Goal: Transaction & Acquisition: Purchase product/service

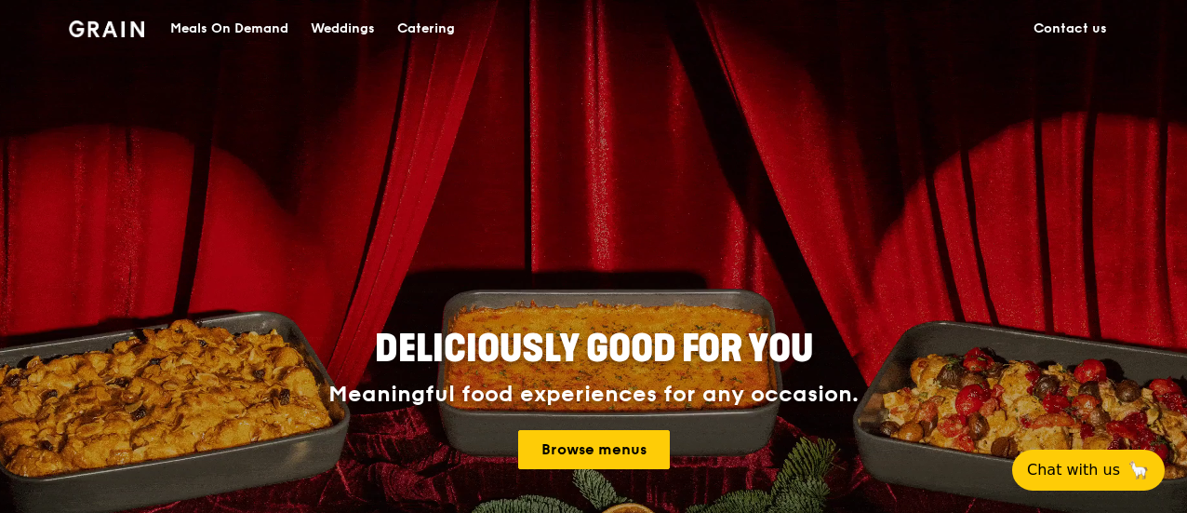
click at [419, 25] on div "Catering" at bounding box center [426, 29] width 58 height 56
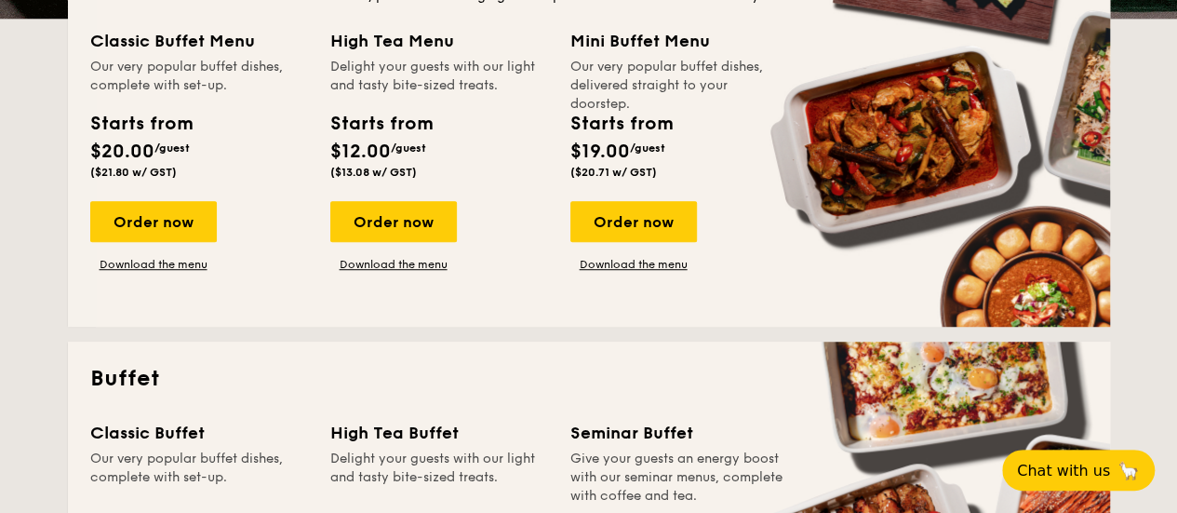
scroll to position [465, 0]
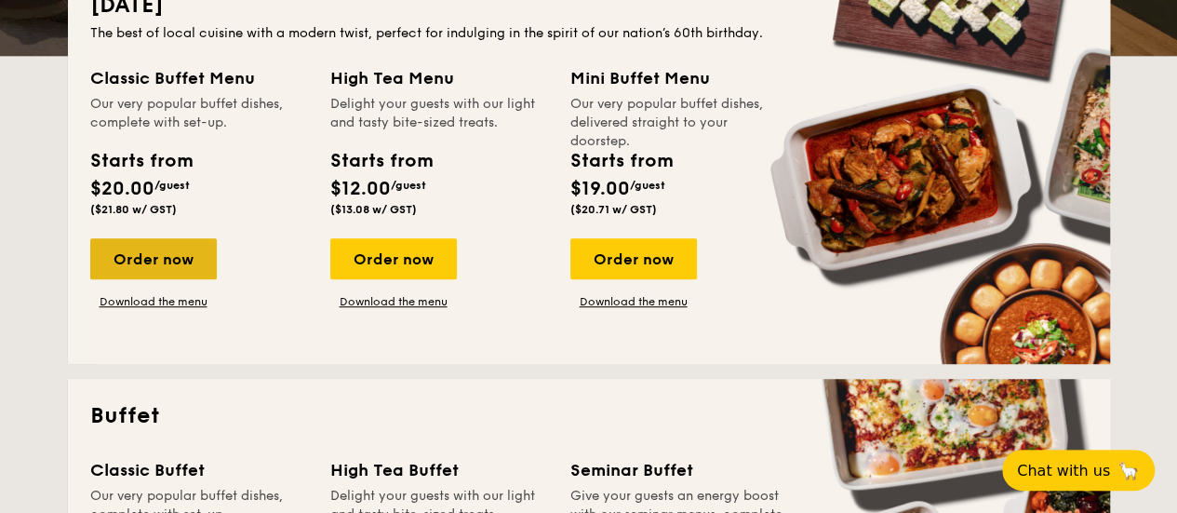
click at [184, 260] on div "Order now" at bounding box center [153, 258] width 127 height 41
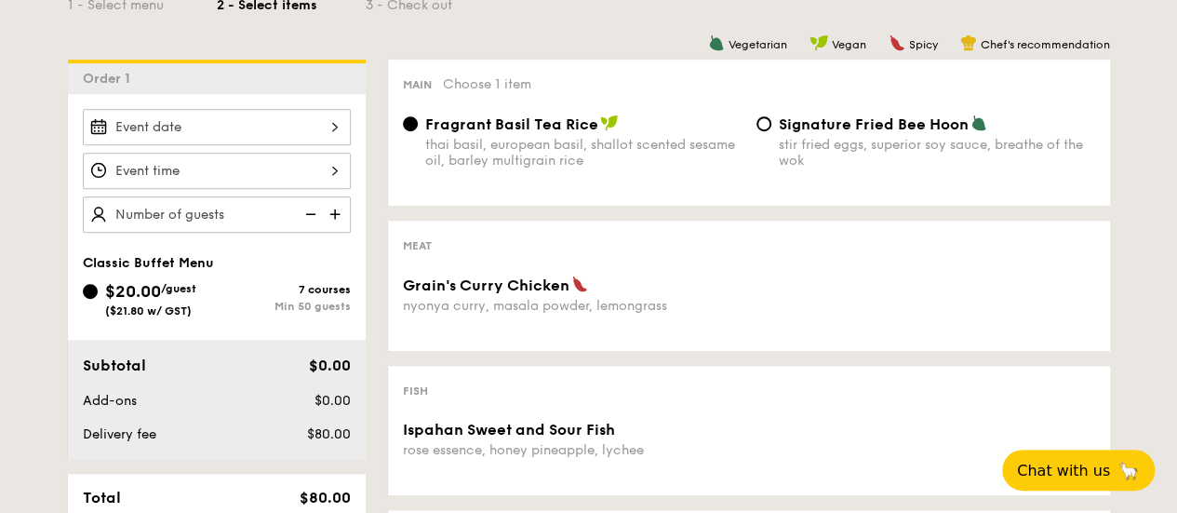
scroll to position [651, 0]
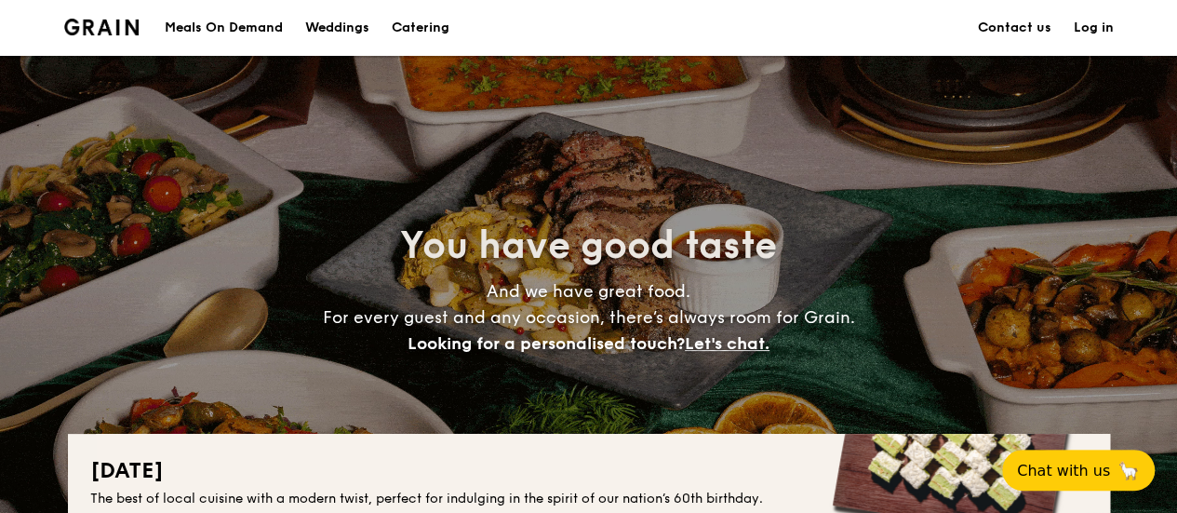
click at [414, 23] on h1 "Catering" at bounding box center [421, 28] width 58 height 56
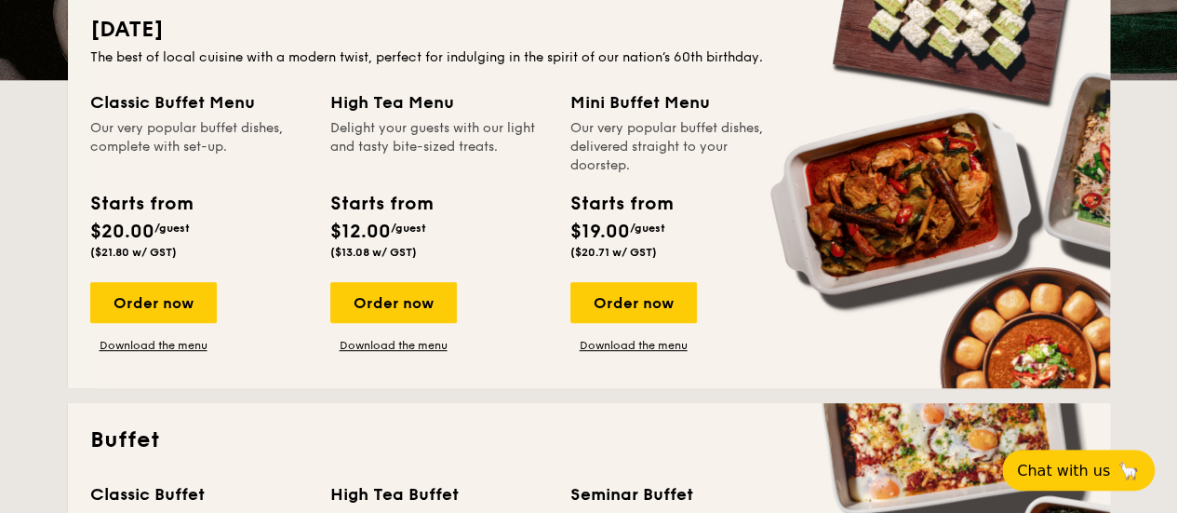
scroll to position [465, 0]
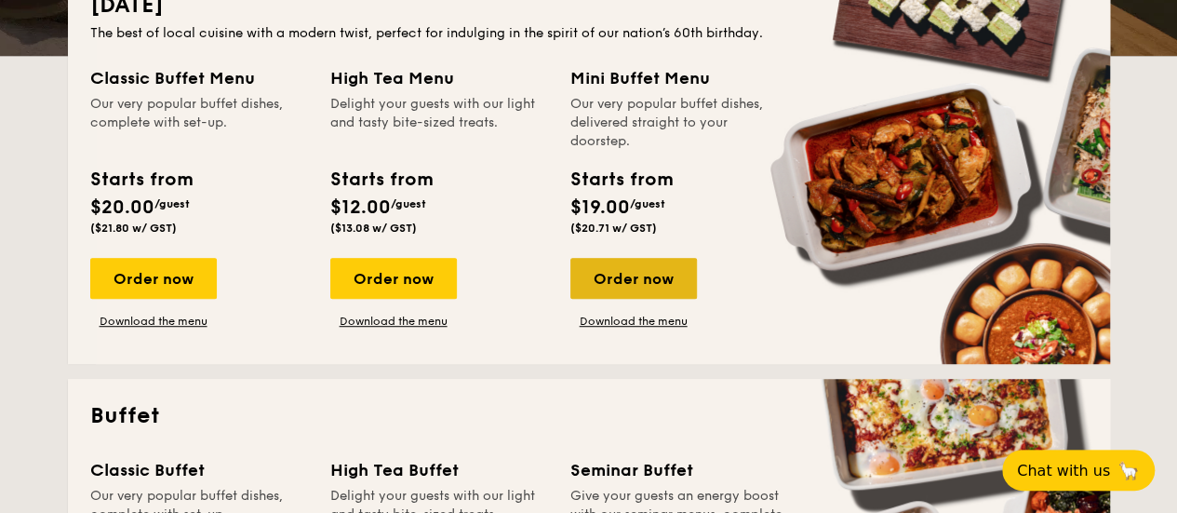
click at [654, 289] on div "Order now" at bounding box center [633, 278] width 127 height 41
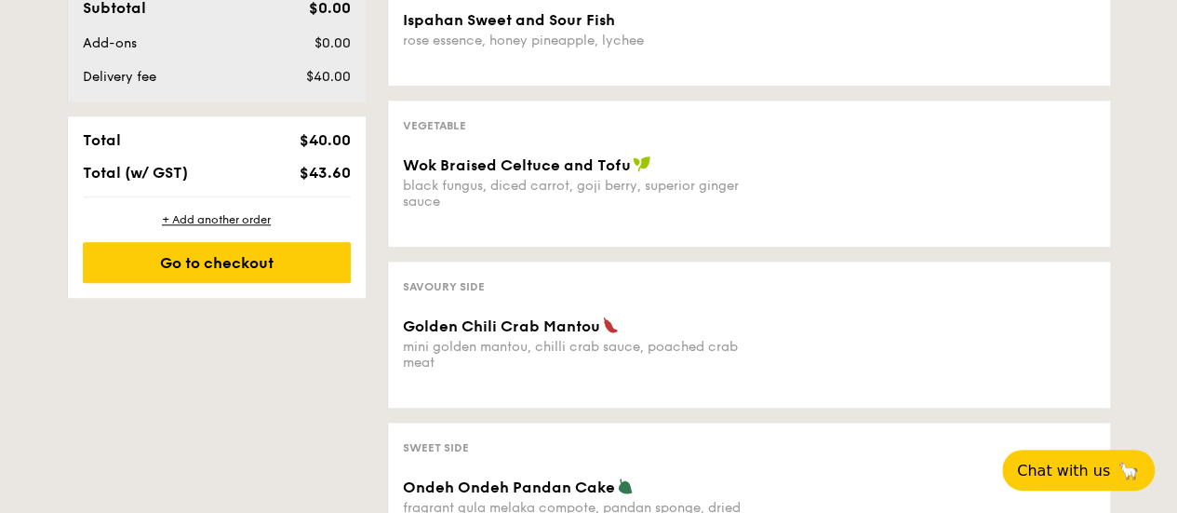
scroll to position [930, 0]
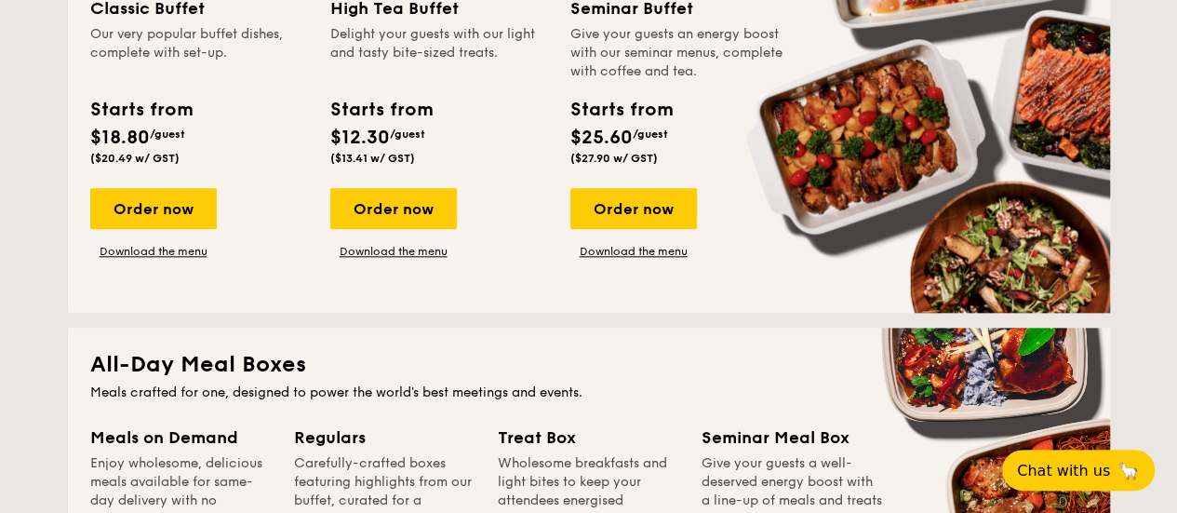
scroll to position [731, 0]
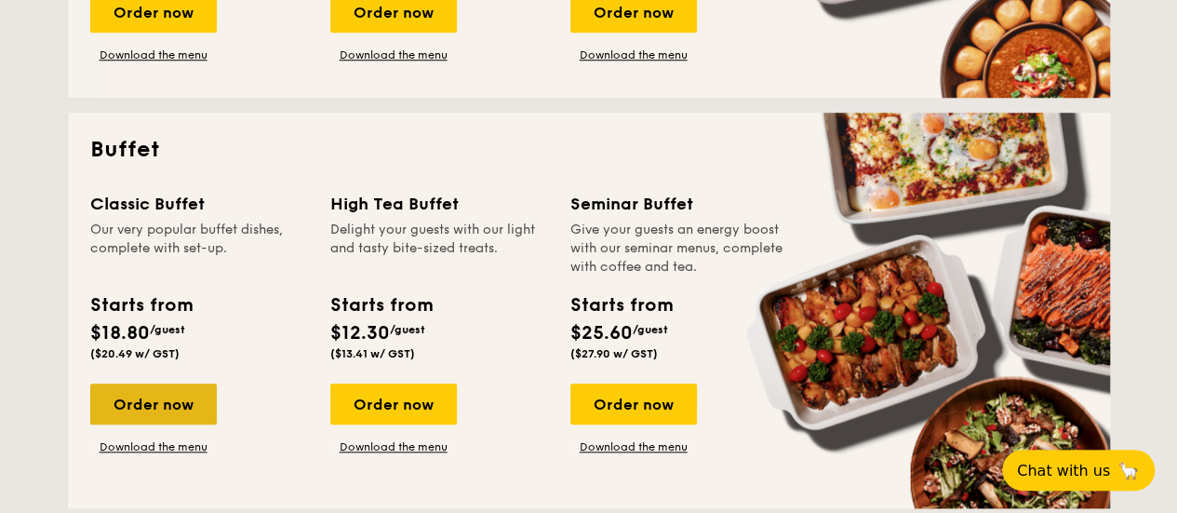
click at [167, 408] on div "Order now" at bounding box center [153, 403] width 127 height 41
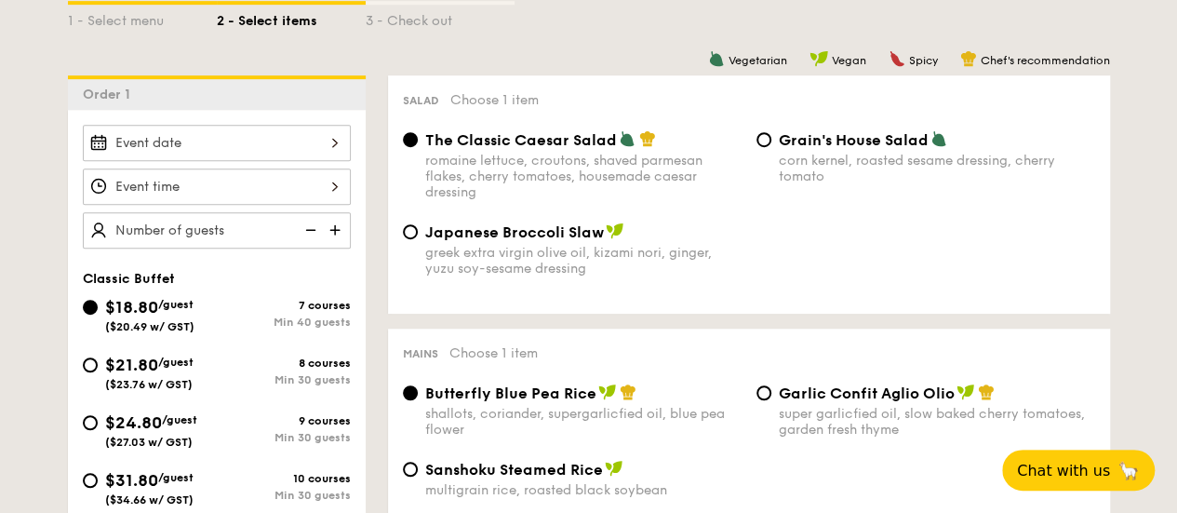
scroll to position [558, 0]
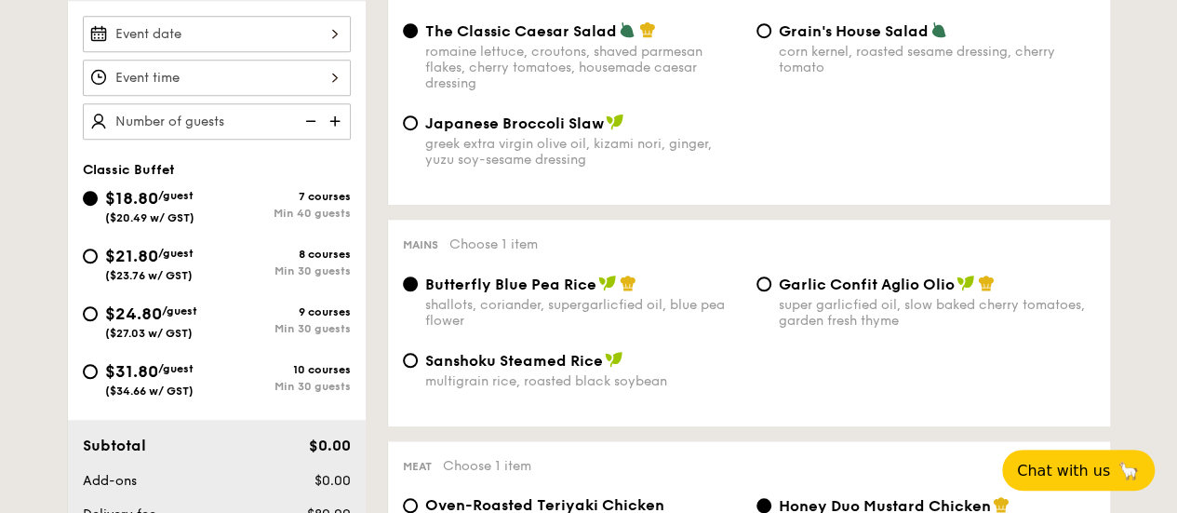
click at [338, 260] on div "8 courses Min 30 guests" at bounding box center [284, 262] width 134 height 30
click at [158, 250] on span "$21.80" at bounding box center [131, 256] width 53 height 20
click at [98, 250] on input "$21.80 /guest ($23.76 w/ GST) 8 courses Min 30 guests" at bounding box center [90, 255] width 15 height 15
radio input "true"
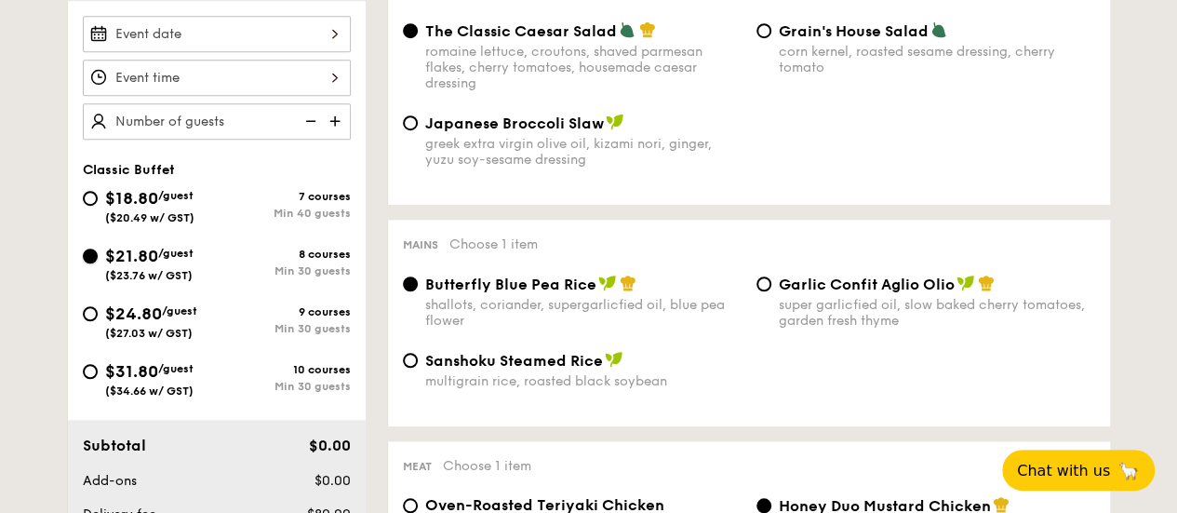
radio input "true"
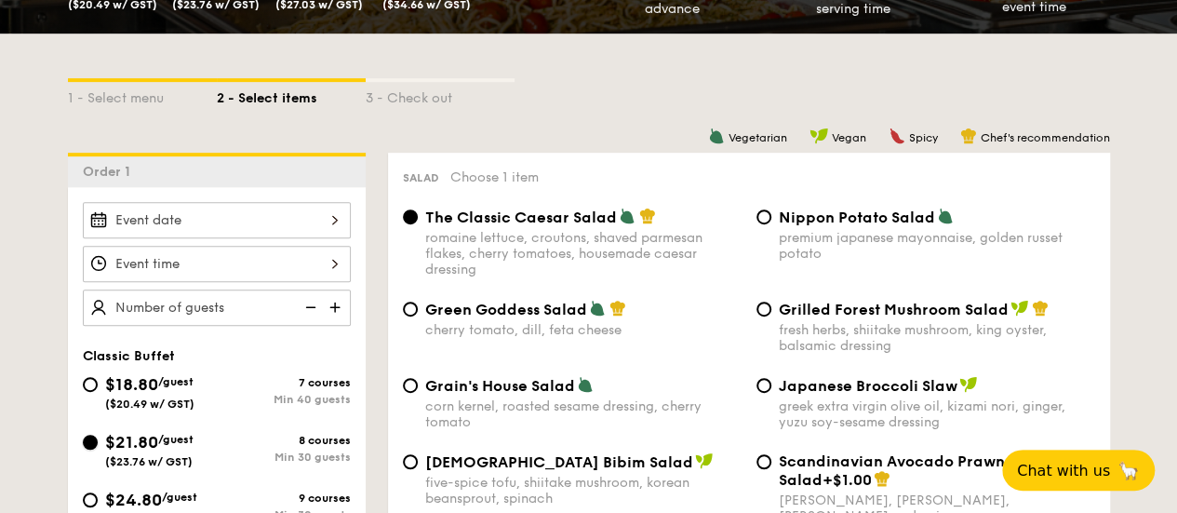
scroll to position [372, 0]
click at [571, 129] on div "Vegetarian Vegan Spicy Chef's recommendation" at bounding box center [749, 136] width 722 height 18
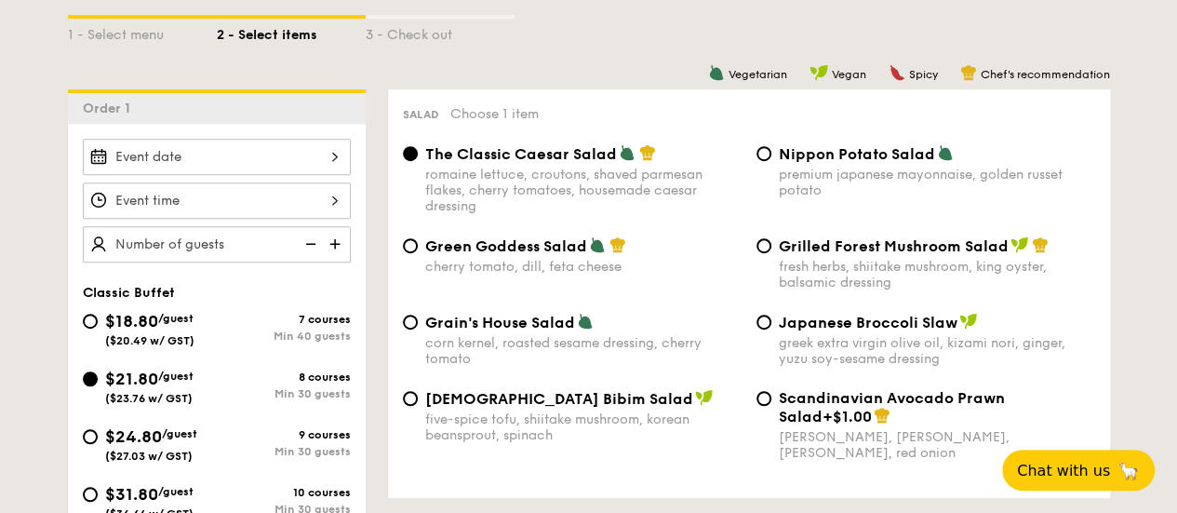
scroll to position [465, 0]
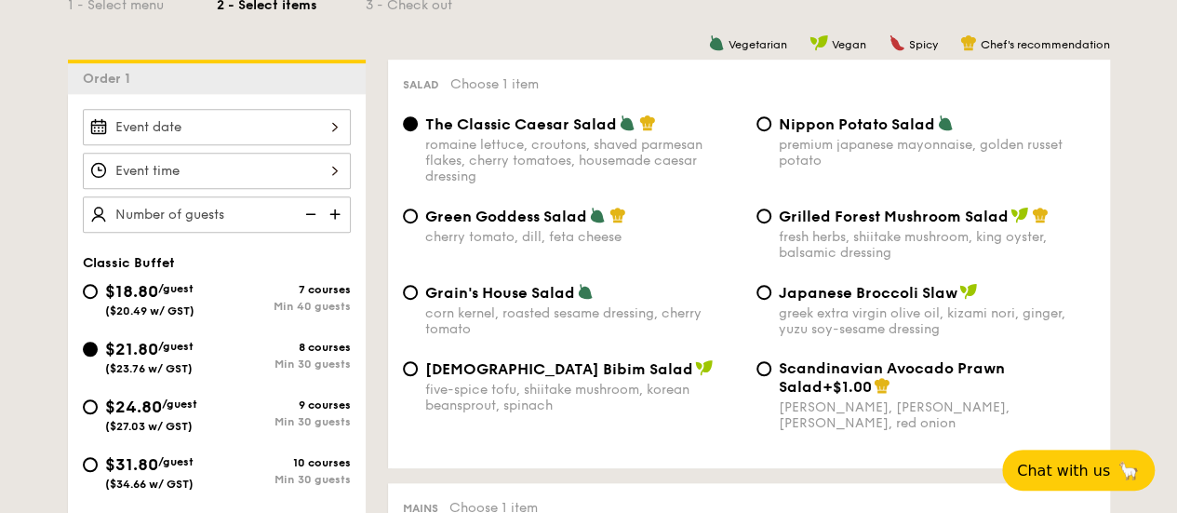
click at [813, 132] on span "Nippon Potato Salad" at bounding box center [857, 124] width 156 height 18
click at [771, 131] on input "Nippon Potato Salad premium japanese mayonnaise, golden russet potato" at bounding box center [763, 123] width 15 height 15
radio input "true"
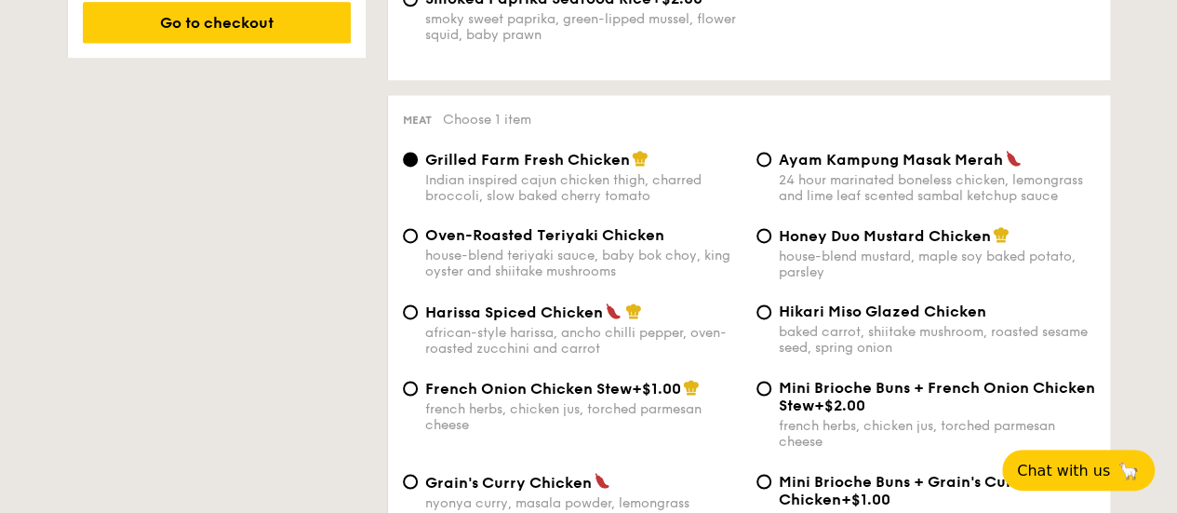
scroll to position [1396, 0]
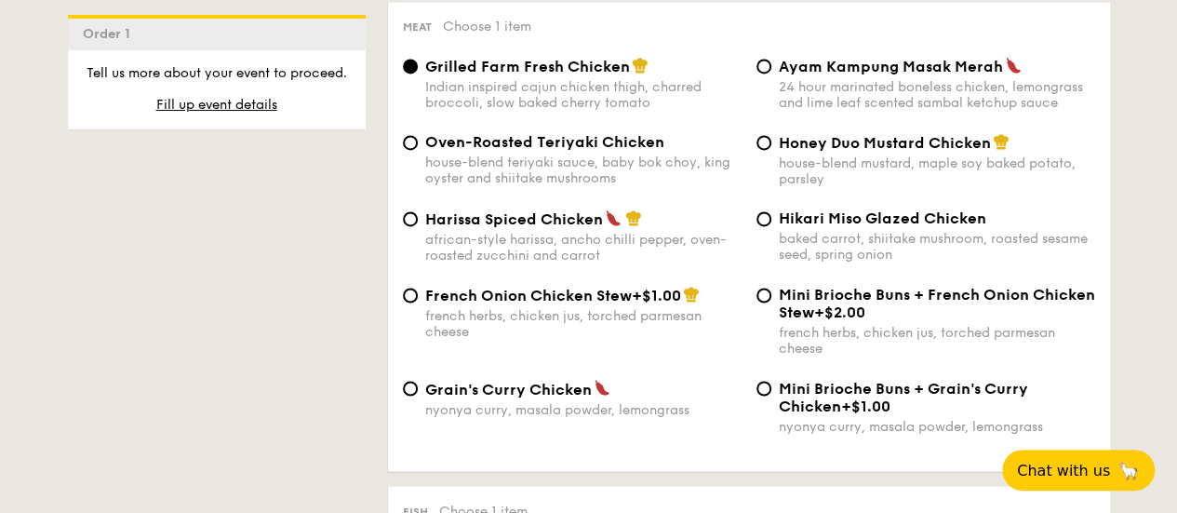
click at [600, 394] on img at bounding box center [602, 387] width 17 height 17
click at [418, 394] on input "Grain's Curry Chicken nyonya curry, masala powder, lemongrass" at bounding box center [410, 388] width 15 height 15
radio input "true"
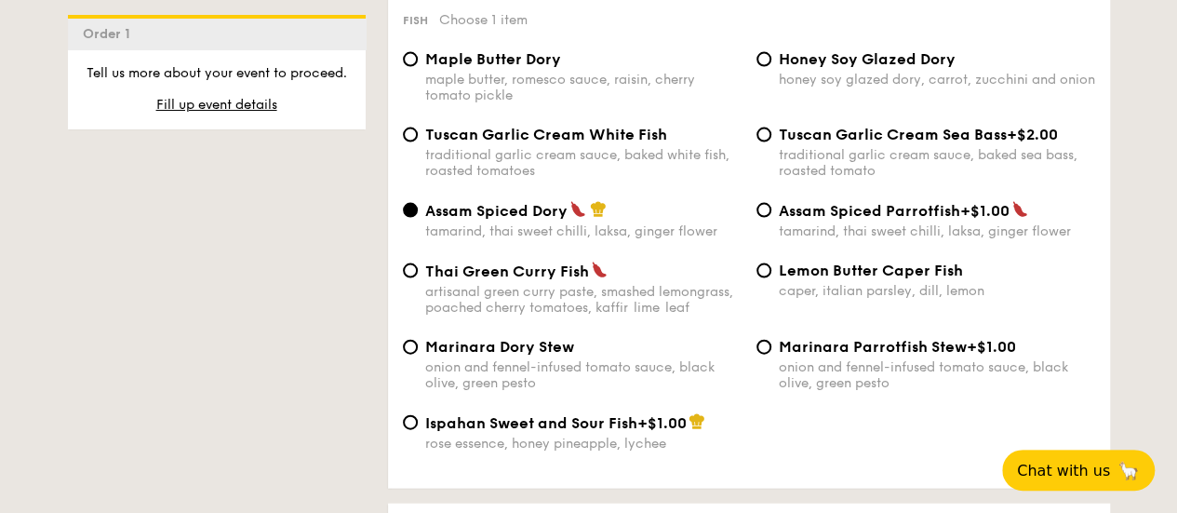
scroll to position [1861, 0]
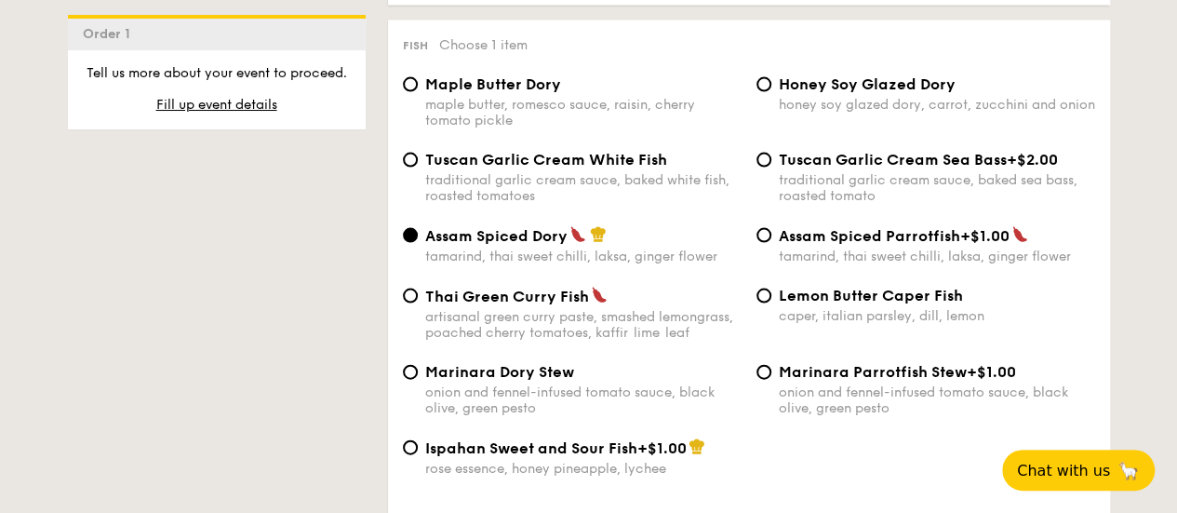
click at [786, 105] on div "Honey Soy Glazed Dory honey soy glazed dory, carrot, zucchini and onion" at bounding box center [937, 93] width 316 height 37
click at [771, 92] on input "Honey Soy Glazed Dory honey soy glazed dory, carrot, zucchini and onion" at bounding box center [763, 84] width 15 height 15
radio input "true"
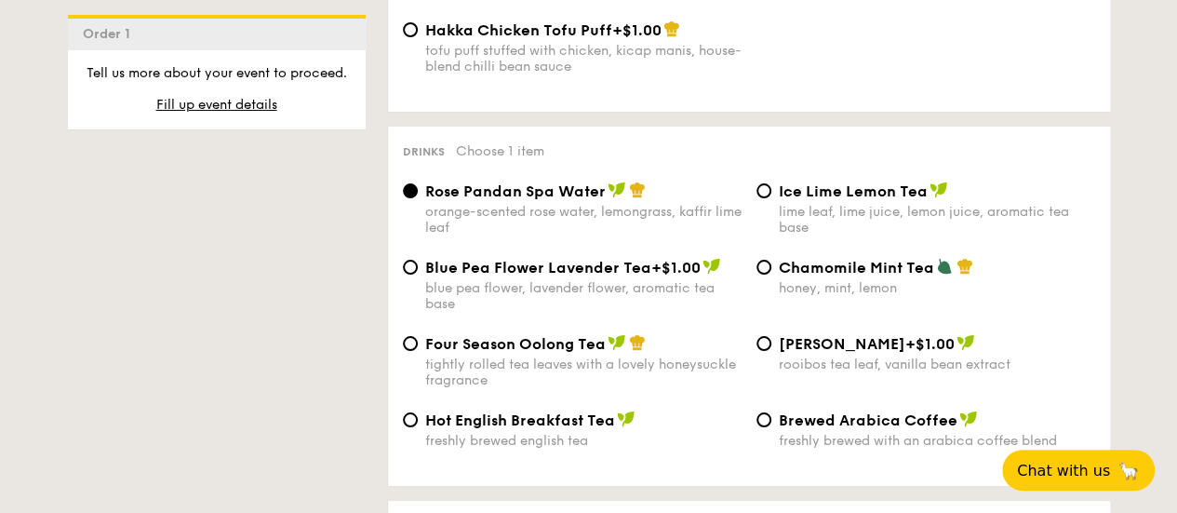
scroll to position [3535, 0]
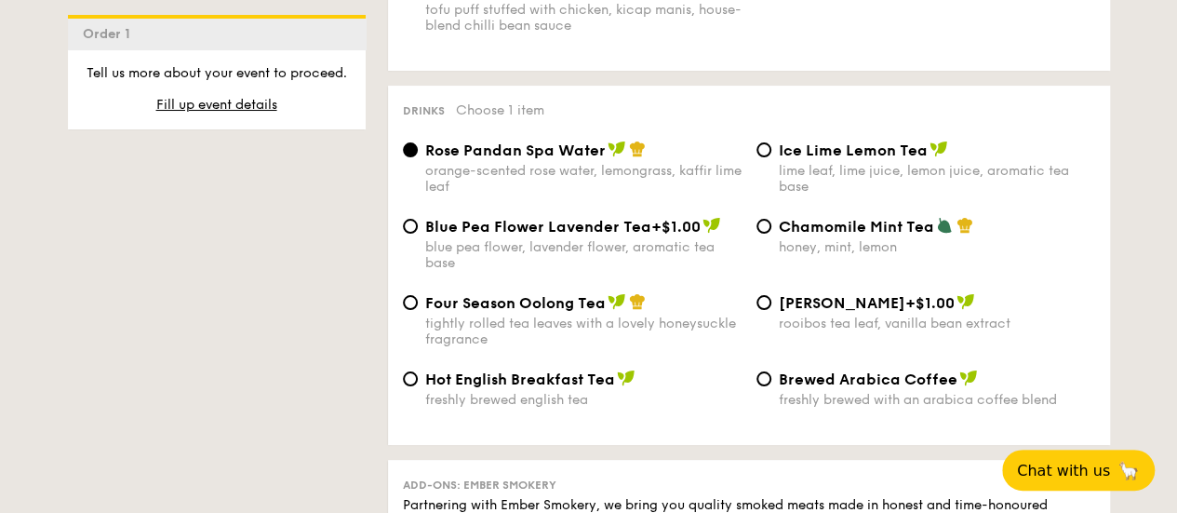
click at [835, 159] on span "Ice Lime Lemon Tea" at bounding box center [853, 150] width 149 height 18
click at [771, 157] on input "Ice Lime Lemon Tea lime leaf, lime juice, lemon juice, aromatic tea base" at bounding box center [763, 149] width 15 height 15
radio input "true"
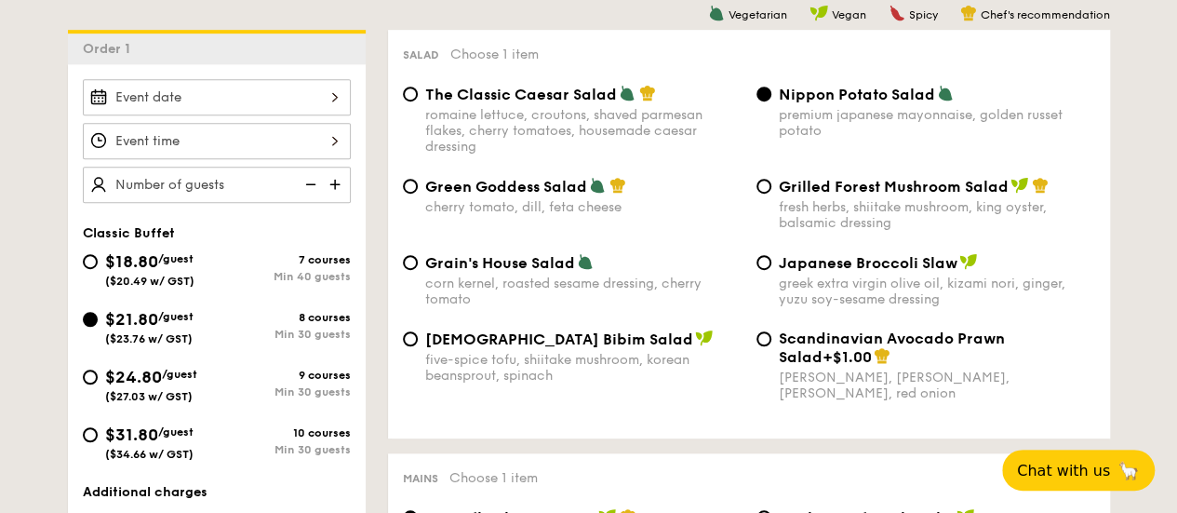
scroll to position [465, 0]
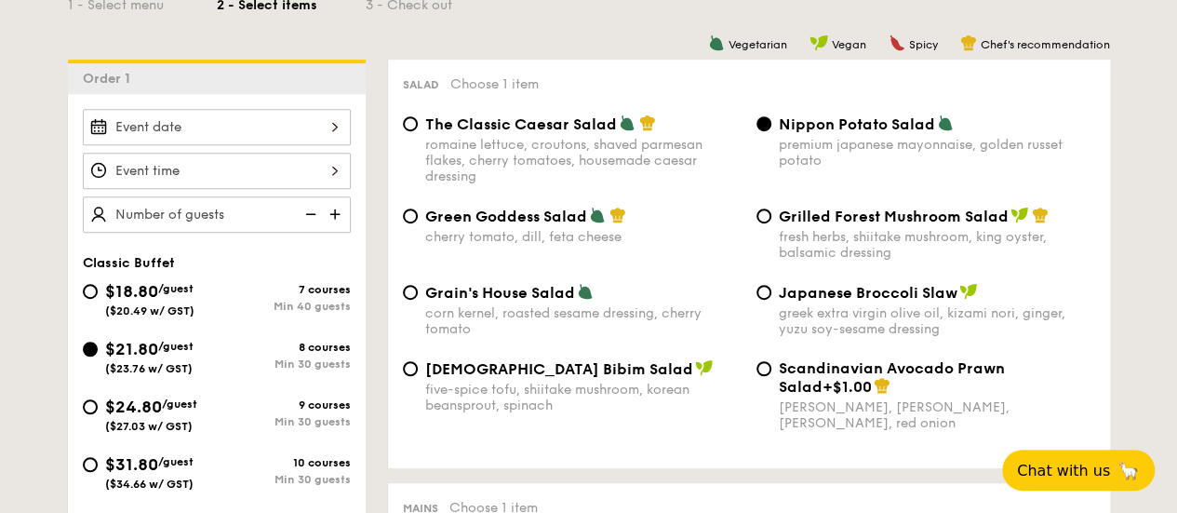
click at [327, 212] on img at bounding box center [337, 213] width 28 height 35
click at [331, 213] on img at bounding box center [337, 213] width 28 height 35
click at [333, 213] on img at bounding box center [337, 213] width 28 height 35
type input "30 guests"
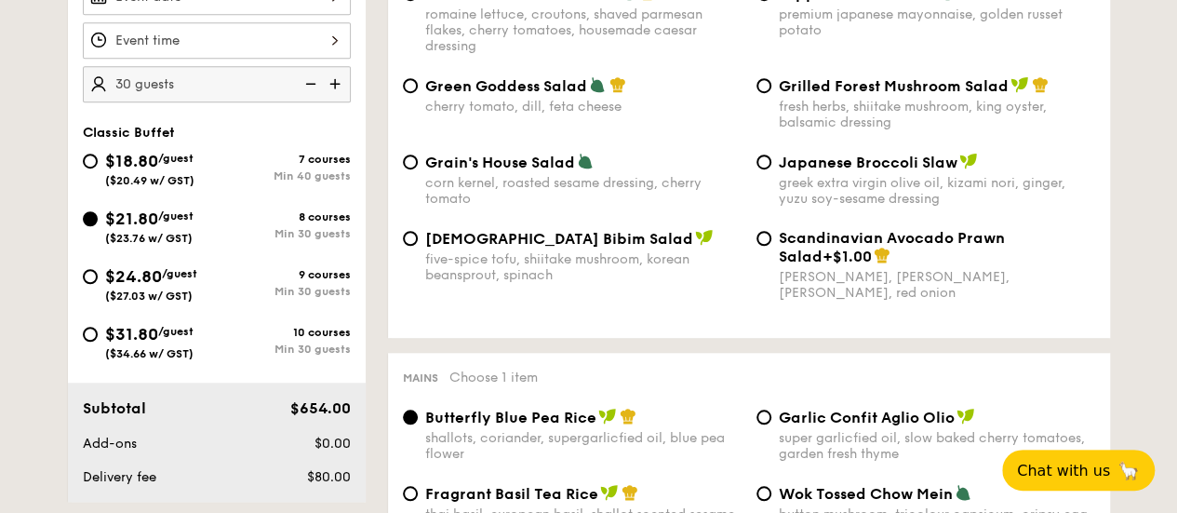
scroll to position [558, 0]
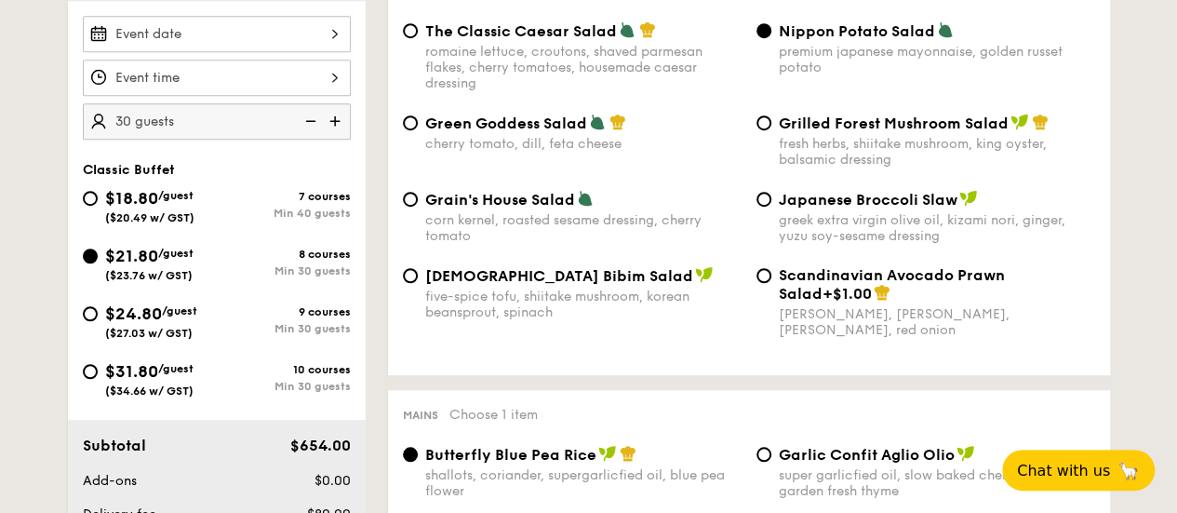
click at [116, 315] on span "$24.80" at bounding box center [133, 313] width 57 height 20
click at [98, 315] on input "$24.80 /guest ($27.03 w/ GST) 9 courses Min 30 guests" at bounding box center [90, 313] width 15 height 15
radio input "true"
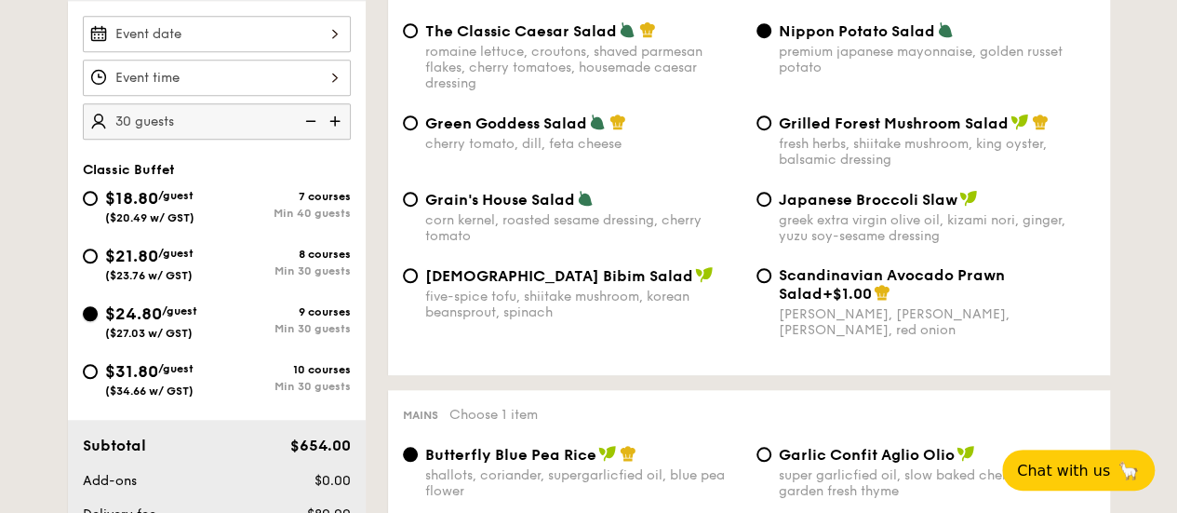
radio input "true"
radio input "false"
radio input "true"
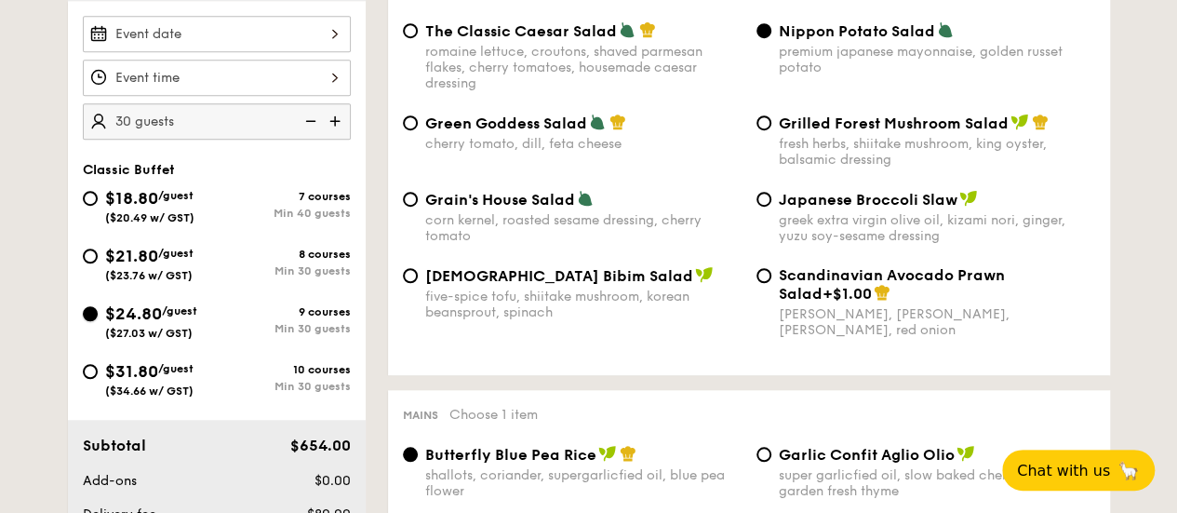
radio input "true"
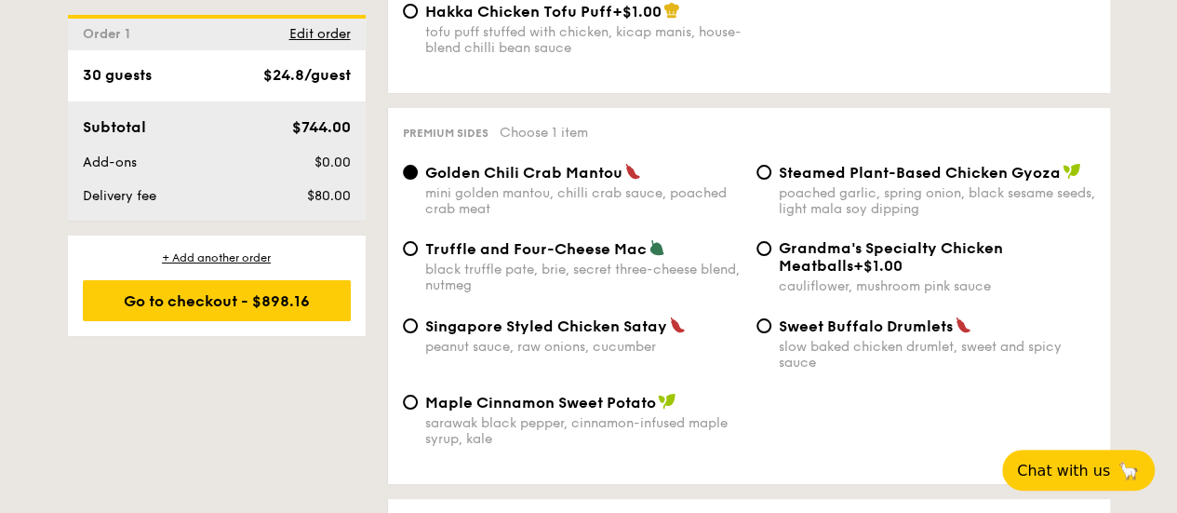
scroll to position [3535, 0]
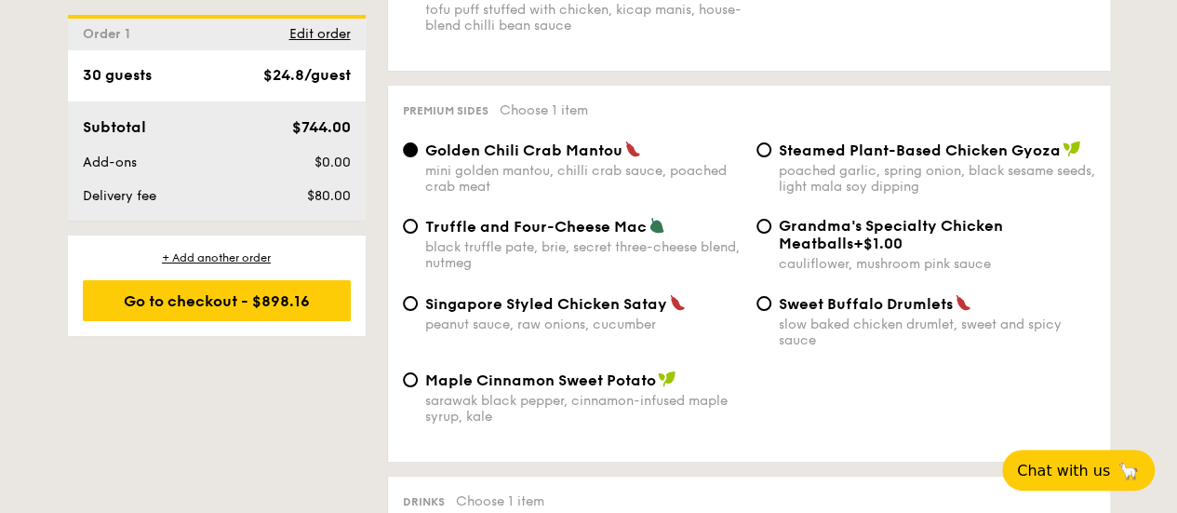
click at [487, 313] on span "Singapore Styled Chicken Satay" at bounding box center [546, 304] width 242 height 18
click at [418, 311] on input "Singapore Styled Chicken Satay peanut sauce, raw onions, cucumber" at bounding box center [410, 303] width 15 height 15
radio input "true"
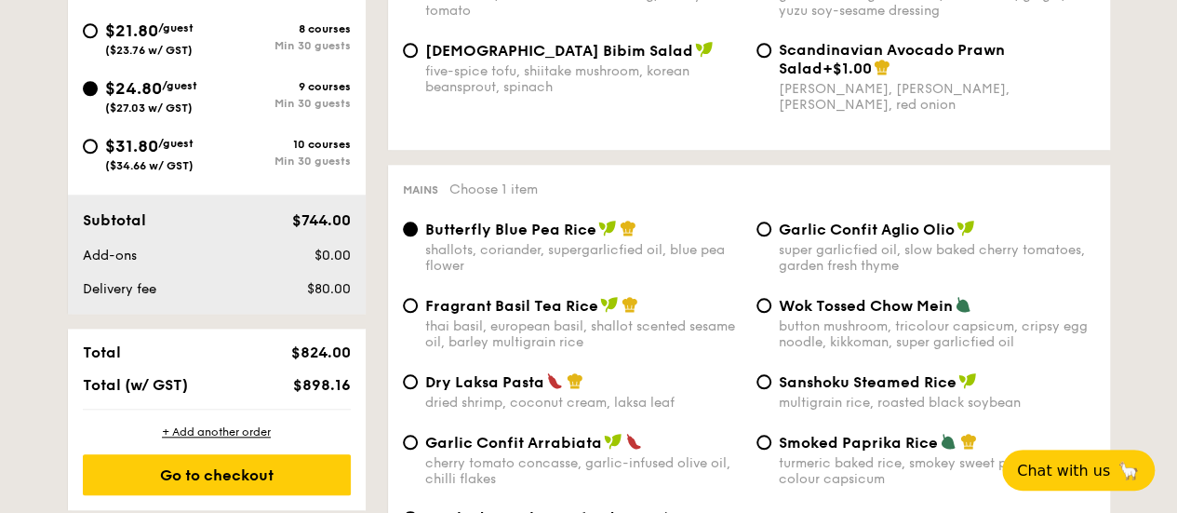
scroll to position [744, 0]
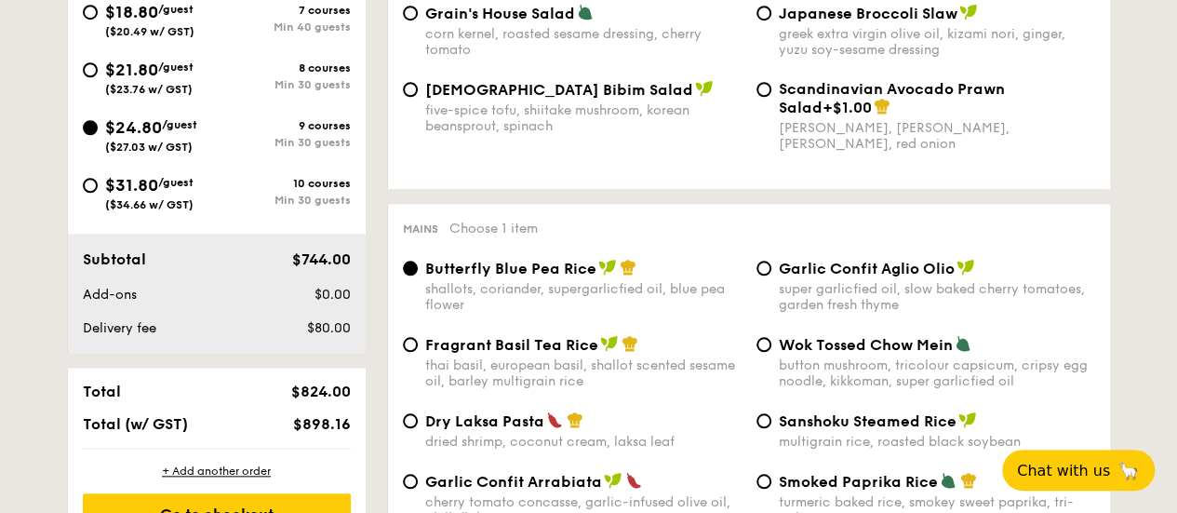
click at [164, 180] on span "/guest" at bounding box center [175, 182] width 35 height 13
click at [92, 190] on input "$31.80 /guest ($34.66 w/ GST) 10 courses Min 30 guests" at bounding box center [90, 185] width 15 height 15
radio input "true"
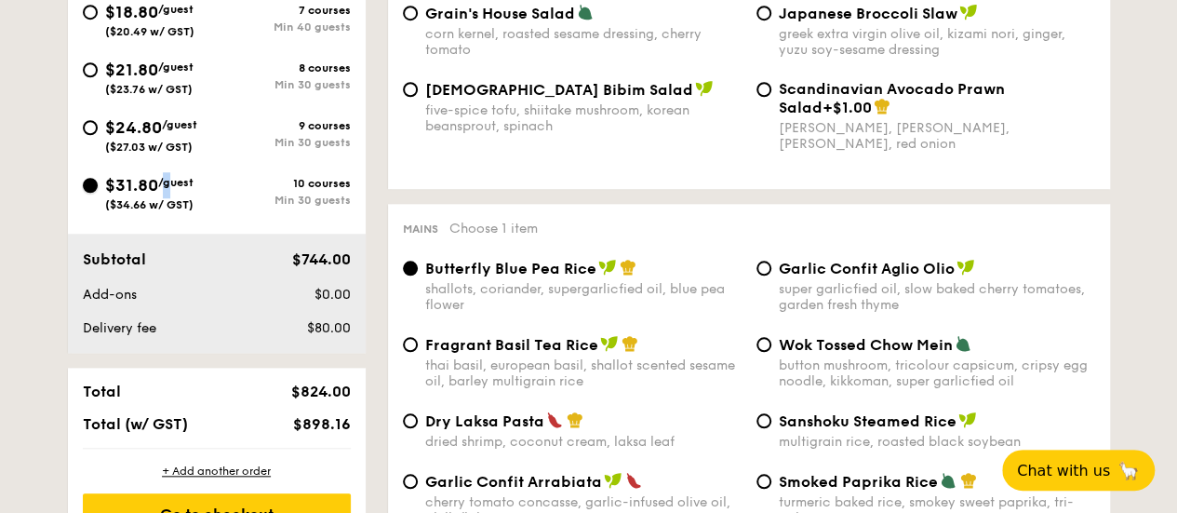
radio input "true"
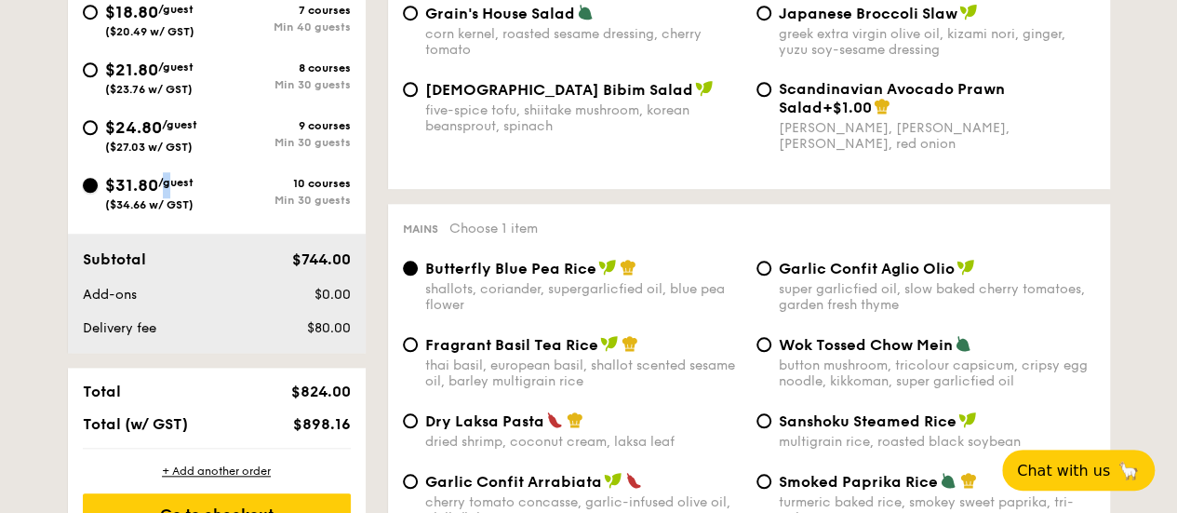
radio input "true"
click at [125, 114] on div "$24.80 /guest ($27.03 w/ GST)" at bounding box center [151, 133] width 92 height 39
click at [98, 120] on input "$24.80 /guest ($27.03 w/ GST) 9 courses Min 30 guests" at bounding box center [90, 127] width 15 height 15
radio input "true"
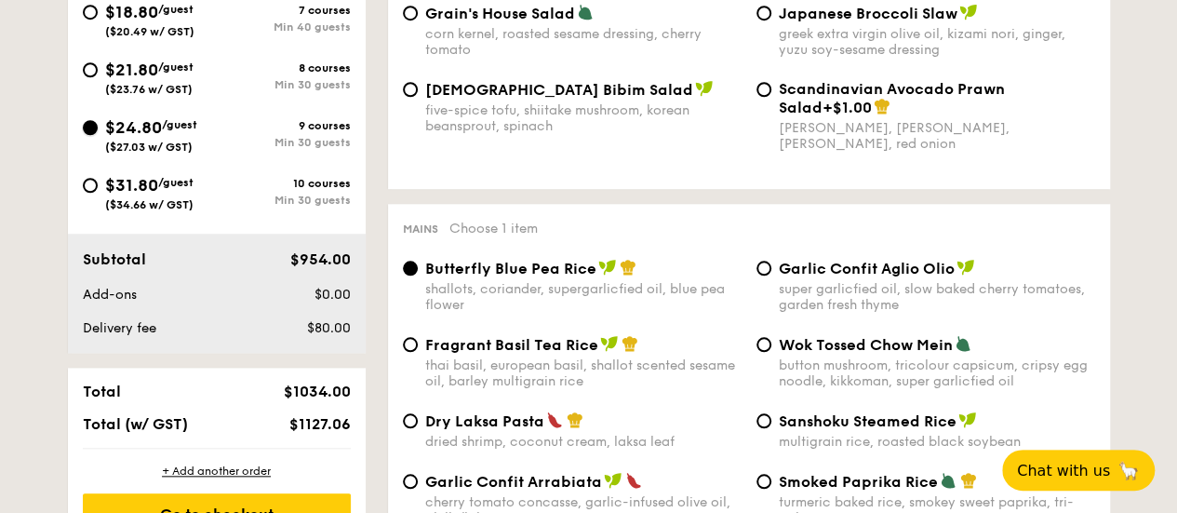
radio input "true"
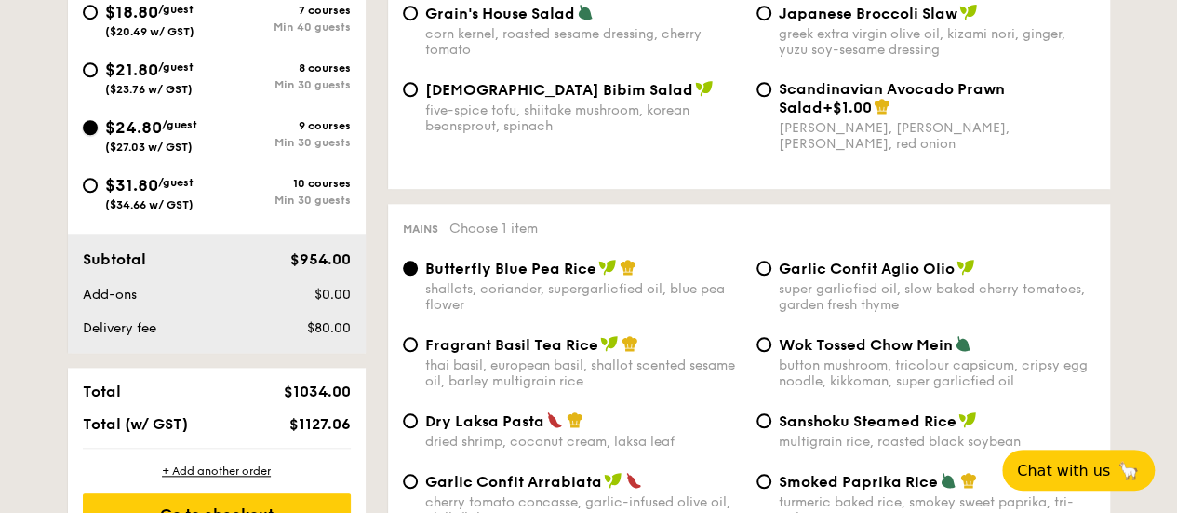
radio input "true"
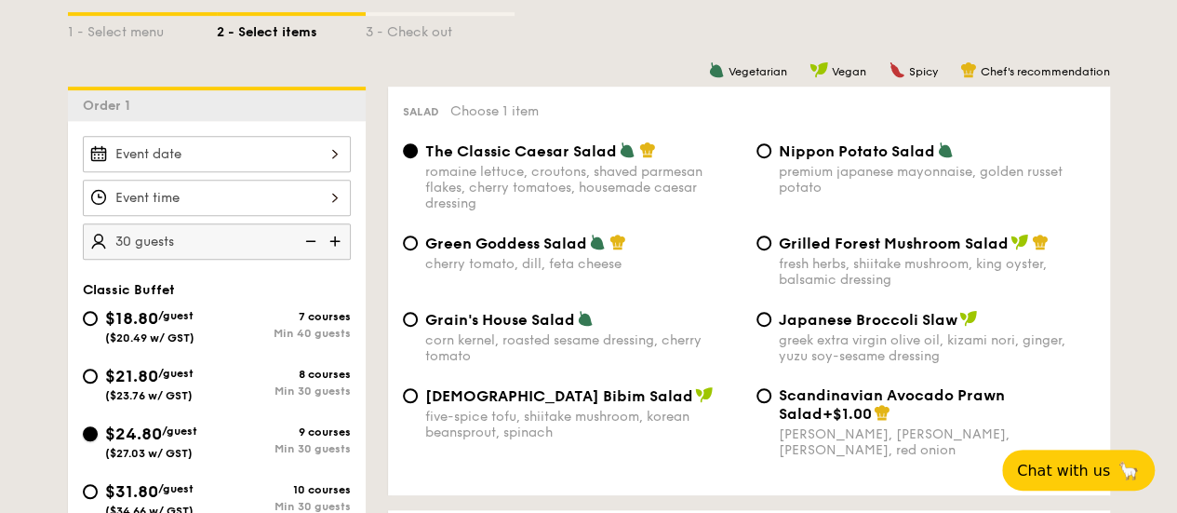
scroll to position [465, 0]
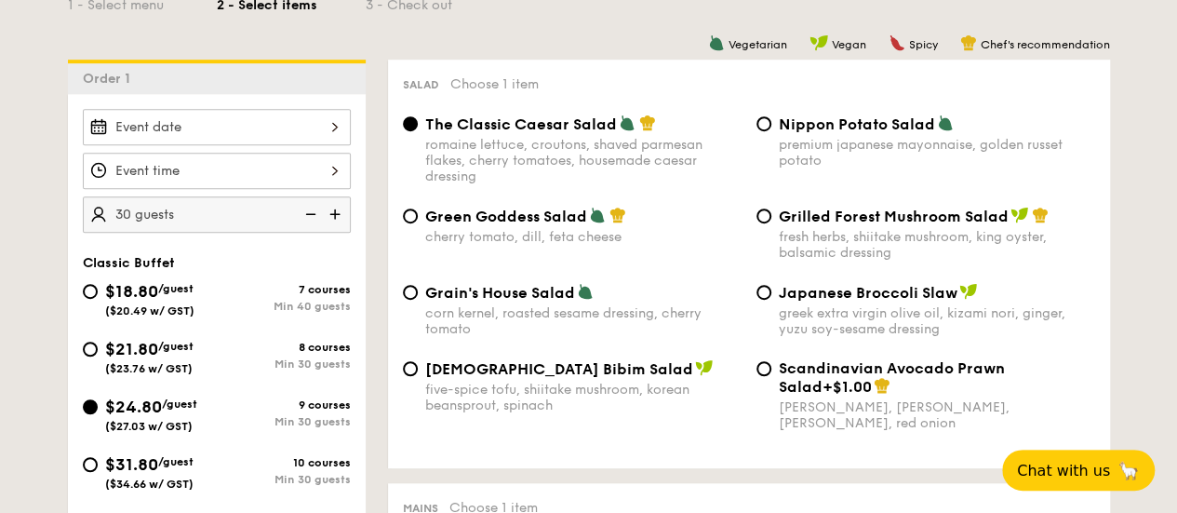
click at [954, 220] on span "Grilled Forest Mushroom Salad" at bounding box center [894, 216] width 230 height 18
click at [771, 220] on input "Grilled Forest Mushroom Salad fresh herbs, shiitake mushroom, king oyster, bals…" at bounding box center [763, 215] width 15 height 15
radio input "true"
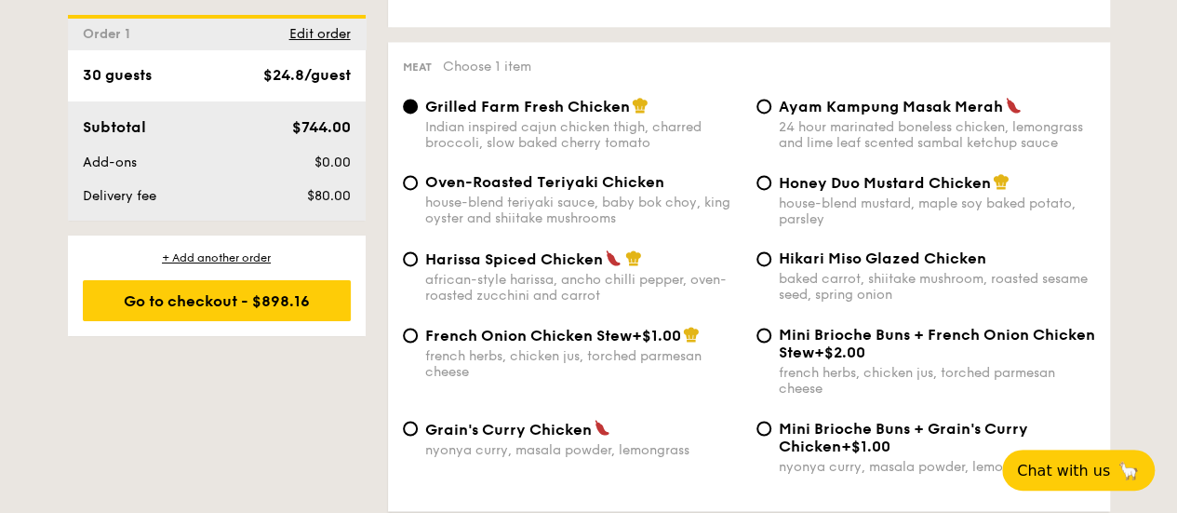
scroll to position [1396, 0]
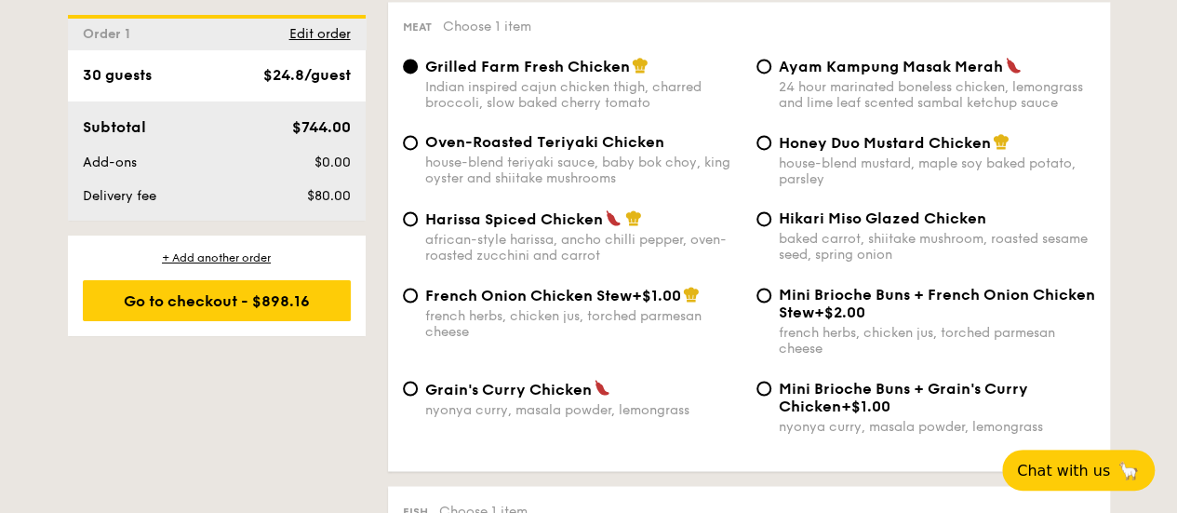
click at [594, 395] on img at bounding box center [602, 387] width 17 height 17
click at [418, 395] on input "Grain's Curry Chicken nyonya curry, masala powder, lemongrass" at bounding box center [410, 388] width 15 height 15
radio input "true"
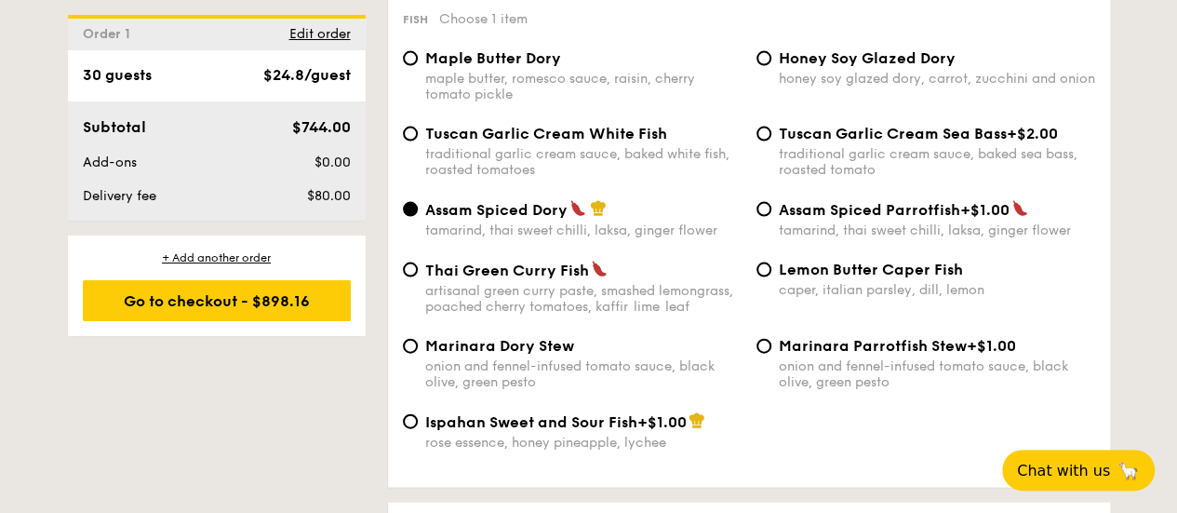
scroll to position [1861, 0]
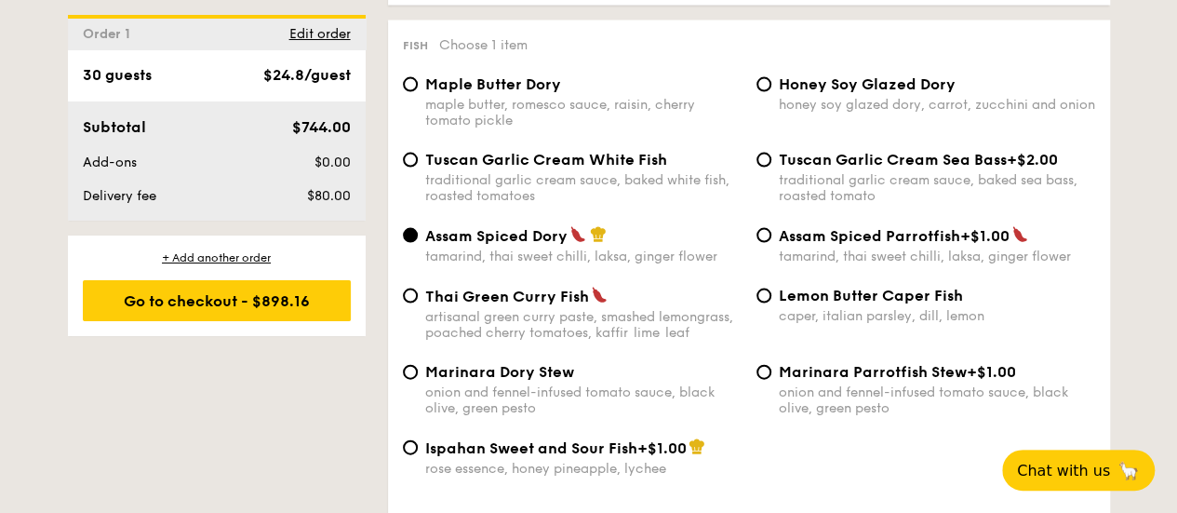
click at [832, 88] on span "Honey Soy Glazed Dory" at bounding box center [867, 84] width 177 height 18
click at [771, 88] on input "Honey Soy Glazed Dory honey soy glazed dory, carrot, zucchini and onion" at bounding box center [763, 84] width 15 height 15
radio input "true"
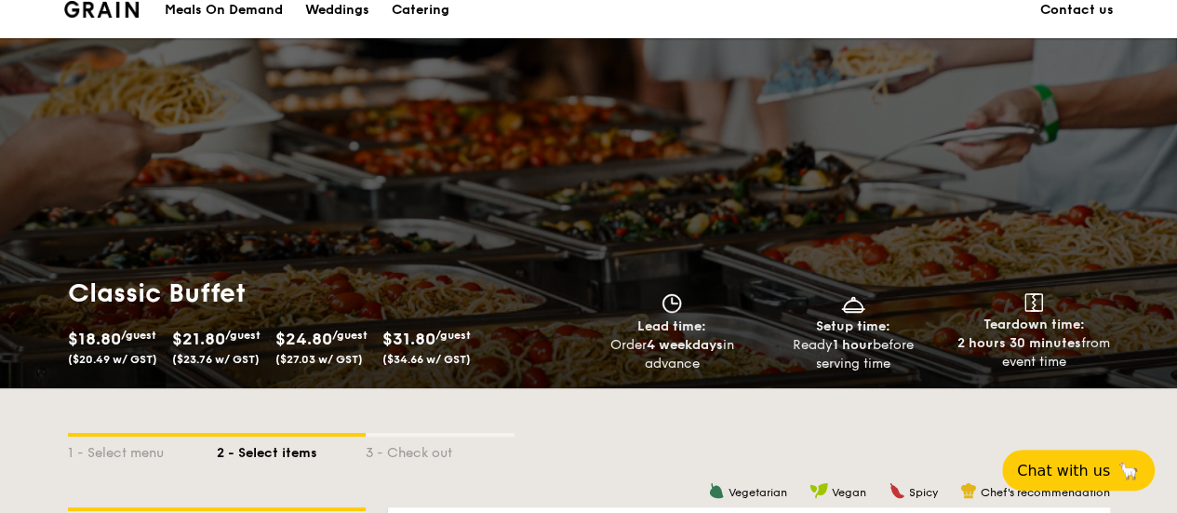
scroll to position [0, 0]
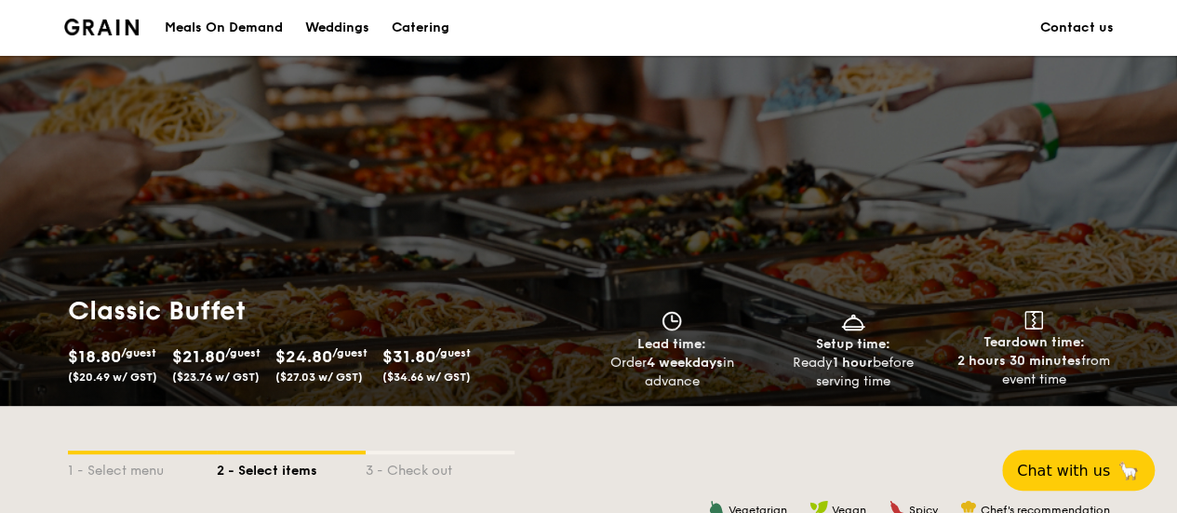
click at [415, 20] on div "Catering" at bounding box center [421, 28] width 58 height 56
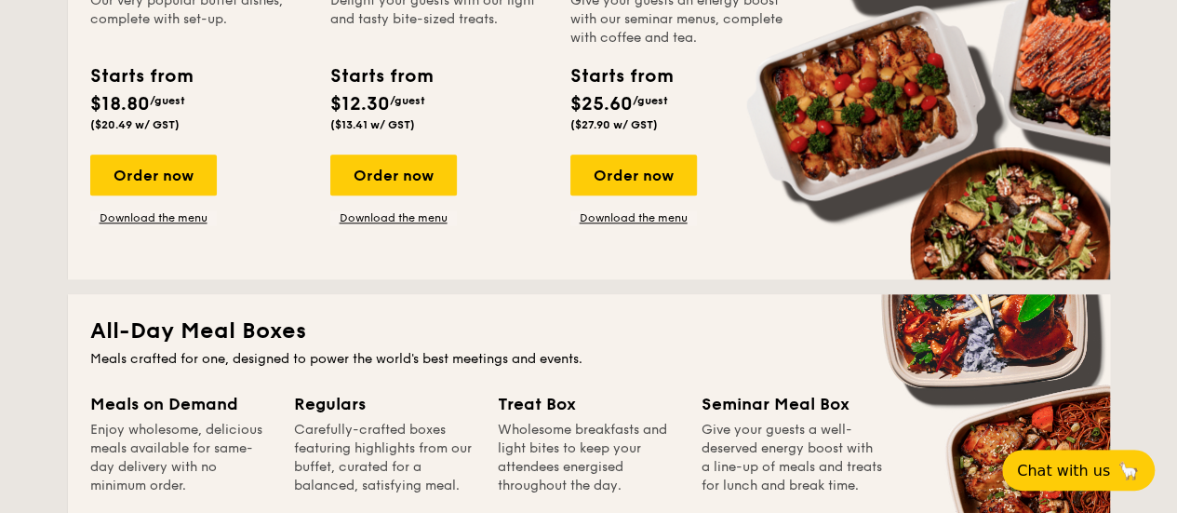
scroll to position [808, 0]
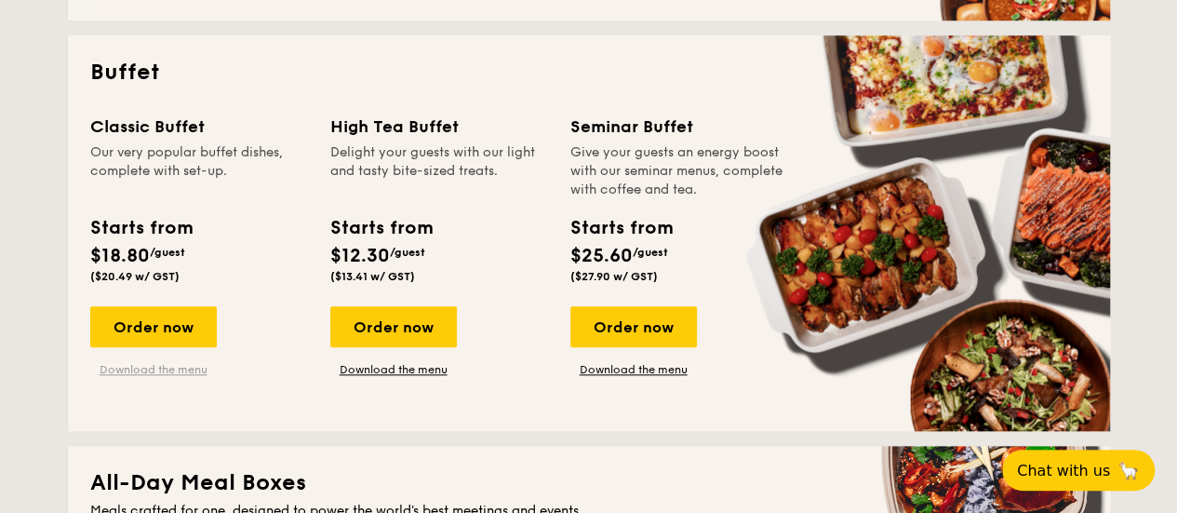
click at [156, 367] on link "Download the menu" at bounding box center [153, 369] width 127 height 15
